Goal: Transaction & Acquisition: Purchase product/service

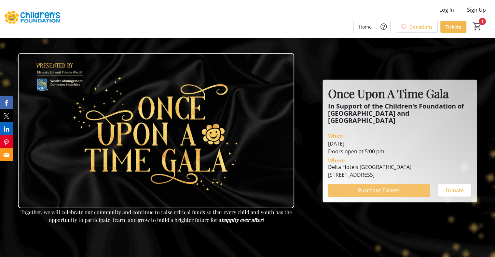
click at [365, 191] on span "Purchase Tickets" at bounding box center [379, 191] width 42 height 8
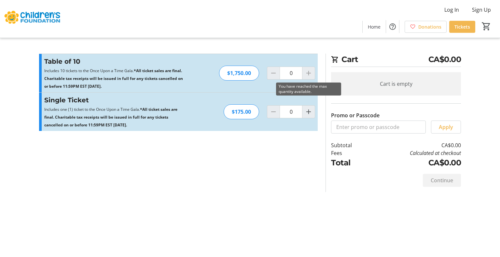
click at [309, 73] on div at bounding box center [308, 73] width 13 height 13
click at [306, 74] on div at bounding box center [308, 73] width 13 height 13
click at [308, 76] on div at bounding box center [308, 73] width 13 height 13
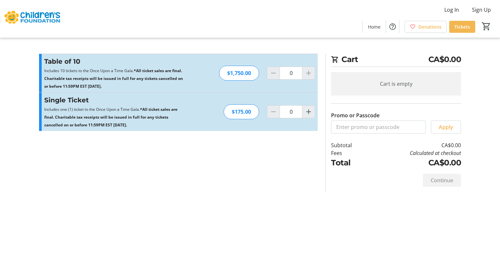
click at [308, 76] on div at bounding box center [308, 73] width 13 height 13
click at [308, 118] on div "Single Ticket Includes one (1) ticket to the Once Upon a Time Gala. *All ticket…" at bounding box center [178, 112] width 279 height 38
click at [309, 112] on mat-icon "Increment by one" at bounding box center [309, 112] width 8 height 8
type input "1"
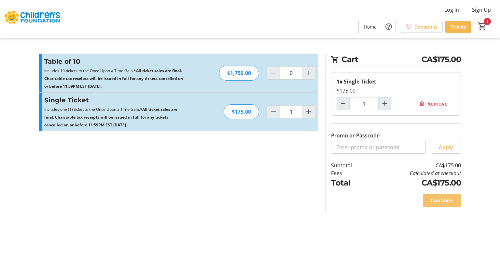
click at [455, 201] on span at bounding box center [442, 201] width 38 height 16
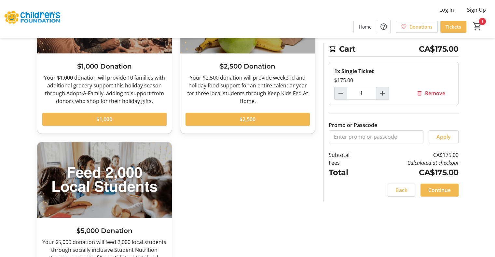
scroll to position [456, 0]
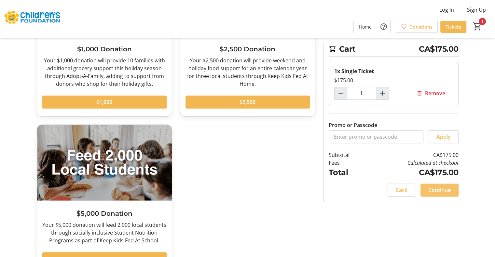
click at [437, 188] on span "Continue" at bounding box center [439, 191] width 22 height 8
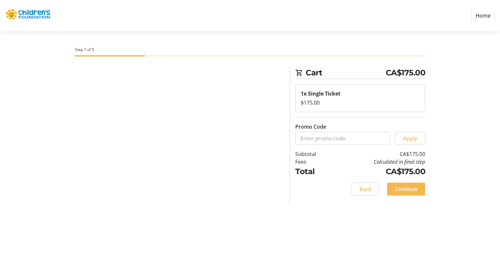
select select
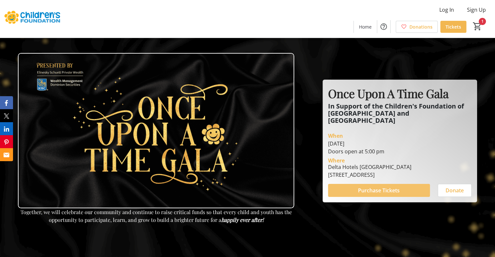
click at [370, 190] on span "Purchase Tickets" at bounding box center [379, 191] width 42 height 8
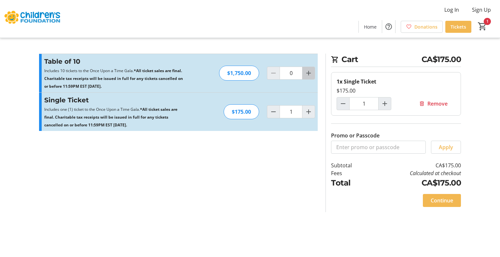
click at [310, 73] on mat-icon "Increment by one" at bounding box center [309, 73] width 8 height 8
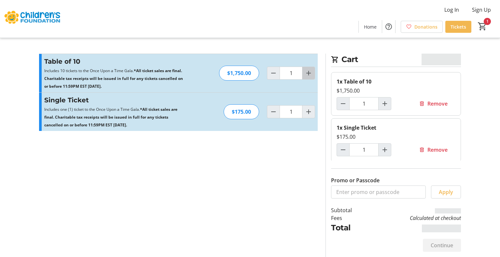
click at [310, 73] on mat-icon "Increment by one" at bounding box center [309, 73] width 8 height 8
type input "2"
click at [309, 73] on mat-icon "Increment by one" at bounding box center [309, 73] width 8 height 8
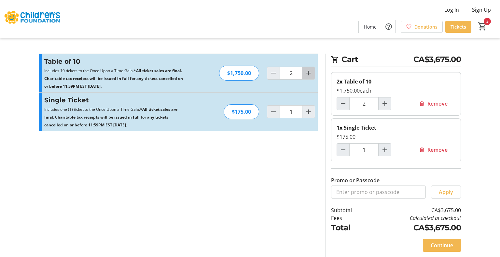
click at [309, 73] on mat-icon "Increment by one" at bounding box center [309, 73] width 8 height 8
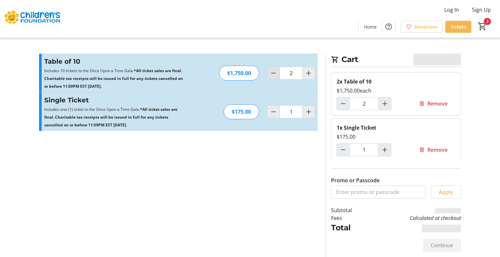
click at [271, 72] on mat-icon "Decrement by one" at bounding box center [274, 73] width 8 height 8
type input "0"
type input "1"
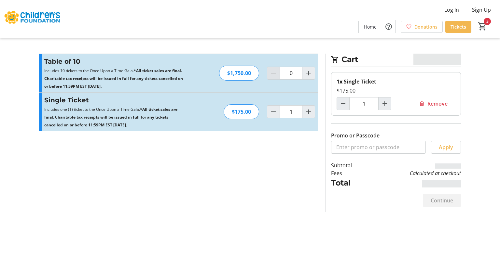
click at [271, 72] on div at bounding box center [273, 73] width 13 height 13
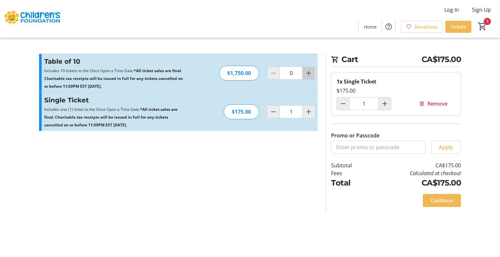
click at [310, 74] on mat-icon "Increment by one" at bounding box center [309, 73] width 8 height 8
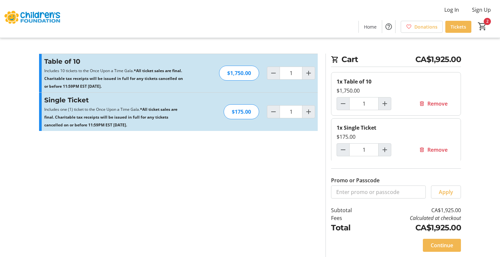
click at [315, 65] on div "Table of 10 Includes 10 tickets to the Once Upon a Time Gala. *All ticket sales…" at bounding box center [178, 73] width 279 height 38
click at [313, 69] on span "Increment by one" at bounding box center [308, 73] width 12 height 12
type input "2"
click at [313, 69] on span "Increment by one" at bounding box center [308, 73] width 12 height 12
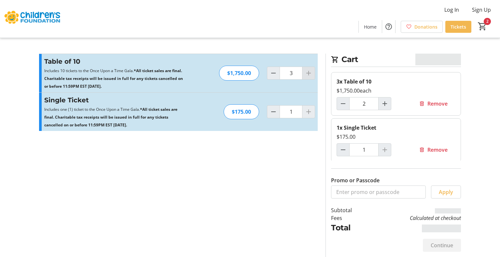
click at [313, 69] on div at bounding box center [308, 73] width 13 height 13
click at [313, 69] on span "Increment by one" at bounding box center [308, 73] width 12 height 12
type input "3"
click at [313, 69] on div at bounding box center [308, 73] width 13 height 13
type input "3"
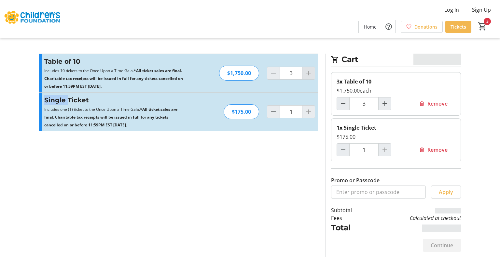
click at [313, 69] on div at bounding box center [308, 73] width 13 height 13
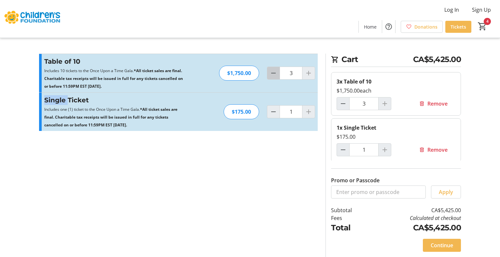
click at [270, 76] on mat-icon "Decrement by one" at bounding box center [274, 73] width 8 height 8
type input "0"
click at [270, 76] on div at bounding box center [273, 73] width 13 height 13
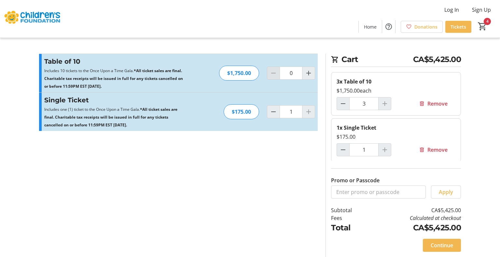
click at [270, 76] on div at bounding box center [273, 73] width 13 height 13
